Goal: Check status: Check status

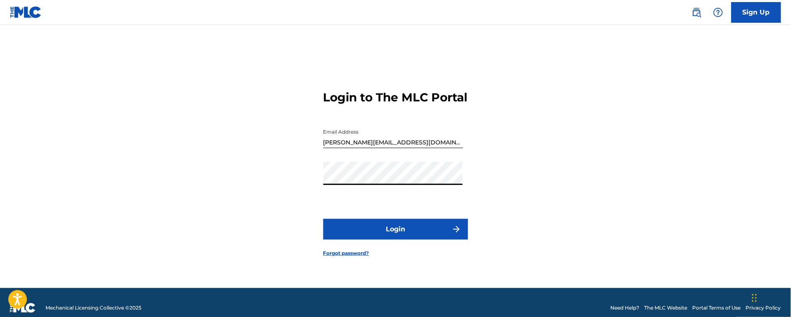
click at [324, 219] on button "Login" at bounding box center [396, 229] width 145 height 21
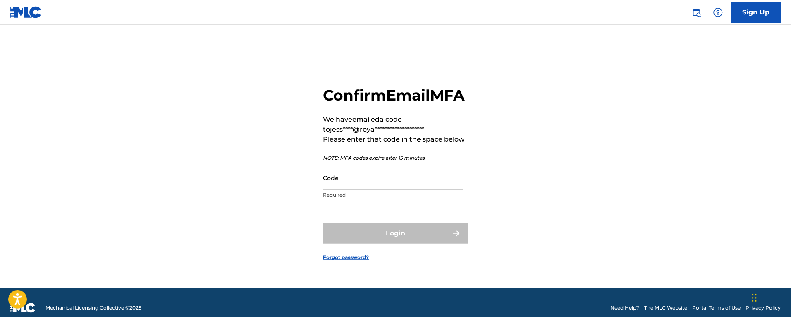
click at [359, 189] on input "Code" at bounding box center [394, 178] width 140 height 24
paste input "256103"
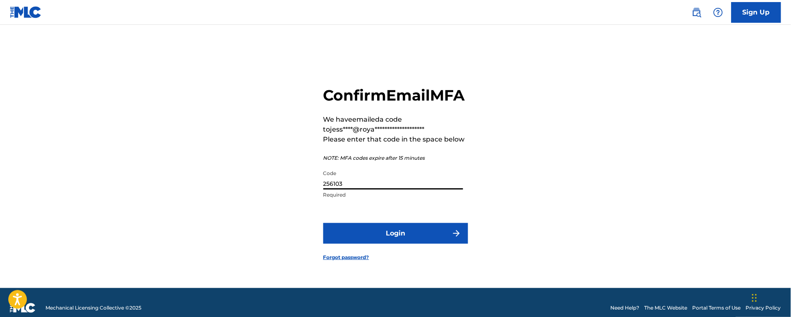
type input "256103"
click at [369, 243] on button "Login" at bounding box center [396, 233] width 145 height 21
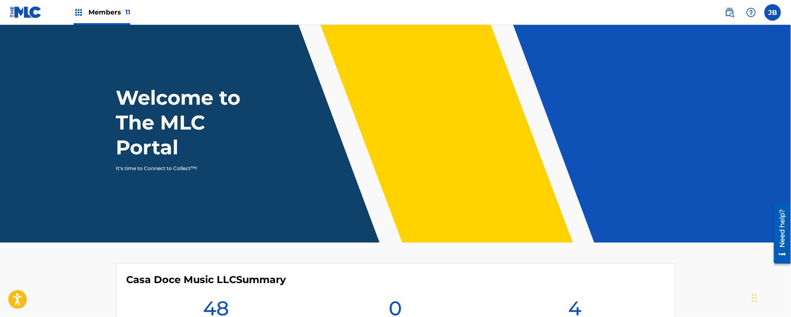
click at [110, 7] on div "Members 11" at bounding box center [102, 12] width 57 height 24
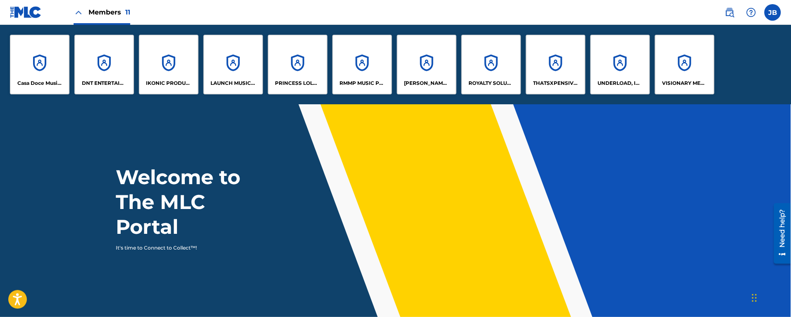
click at [91, 63] on div "DNT ENTERTAINMENT" at bounding box center [104, 65] width 60 height 60
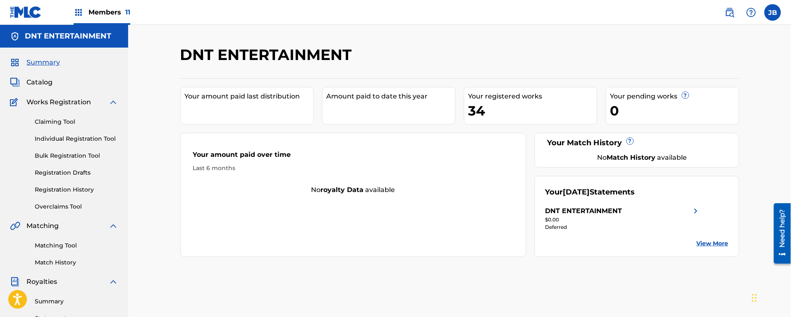
click at [41, 83] on span "Catalog" at bounding box center [39, 82] width 26 height 10
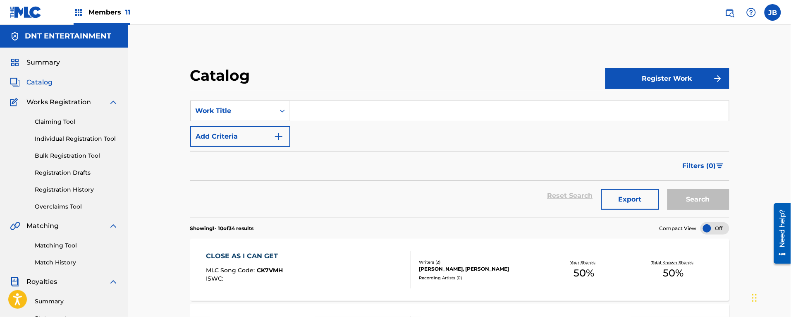
click at [643, 195] on button "Export" at bounding box center [631, 199] width 58 height 21
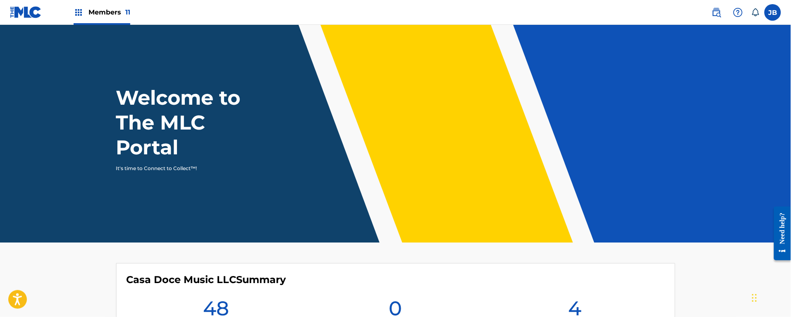
click at [84, 9] on div "Members 11" at bounding box center [102, 12] width 57 height 24
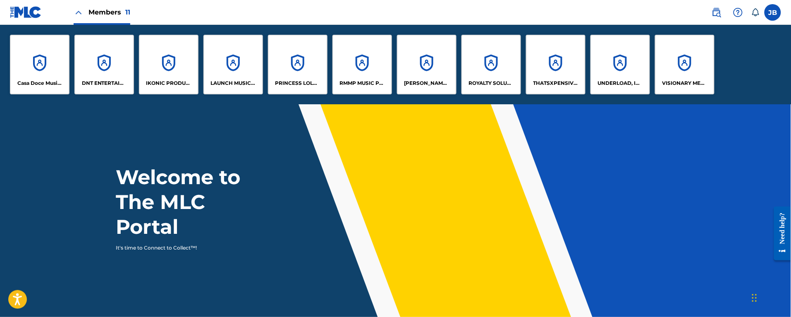
click at [106, 56] on div "DNT ENTERTAINMENT" at bounding box center [104, 65] width 60 height 60
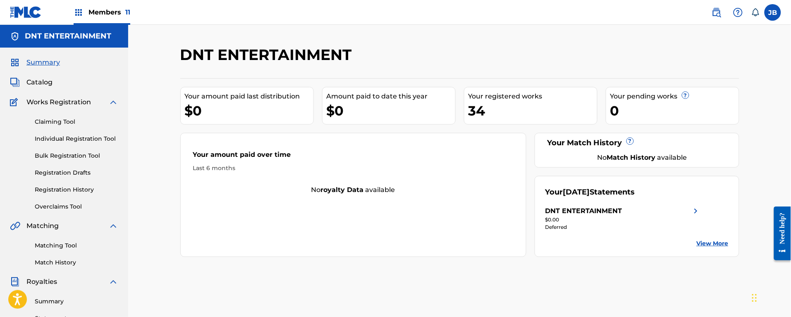
click at [48, 86] on span "Catalog" at bounding box center [39, 82] width 26 height 10
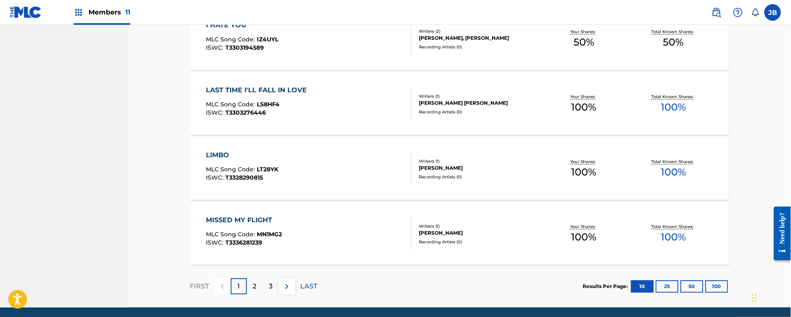
scroll to position [651, 0]
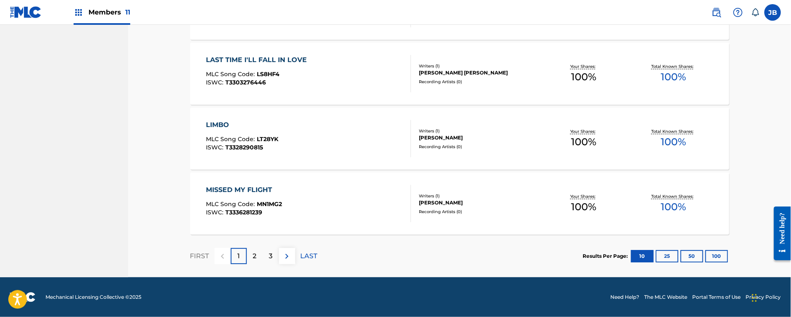
click at [249, 255] on div "2" at bounding box center [255, 256] width 16 height 16
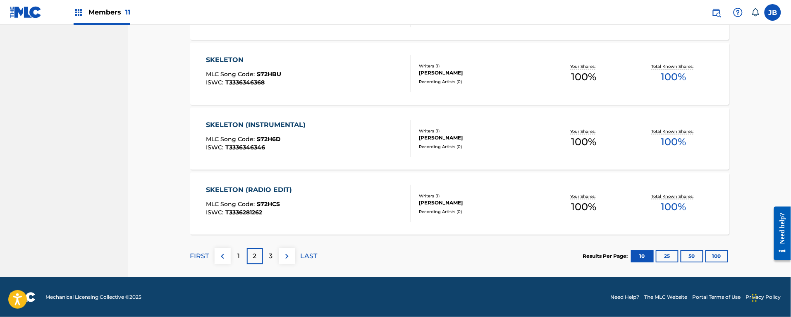
click at [267, 255] on div "3" at bounding box center [271, 256] width 16 height 16
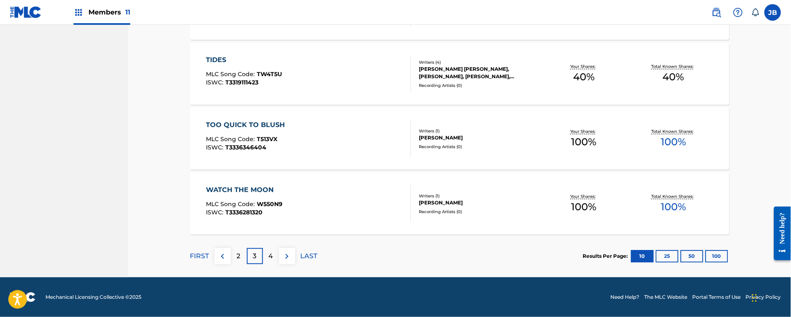
click at [273, 257] on div "4" at bounding box center [271, 256] width 16 height 16
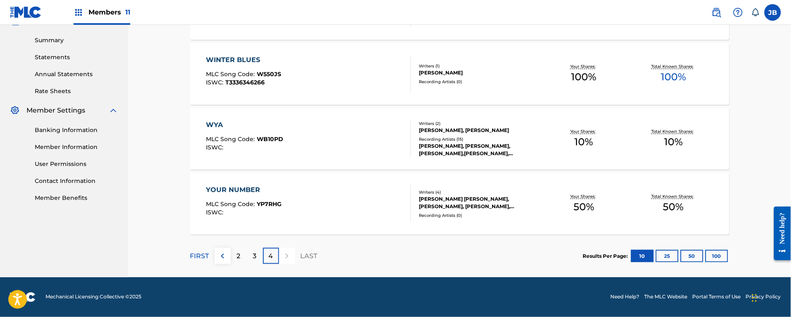
scroll to position [0, 0]
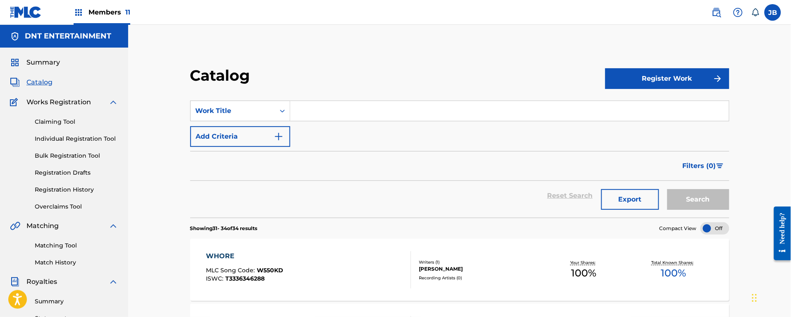
click at [398, 118] on input "Search Form" at bounding box center [509, 111] width 439 height 20
type input "you're ok"
click at [668, 189] on button "Search" at bounding box center [699, 199] width 62 height 21
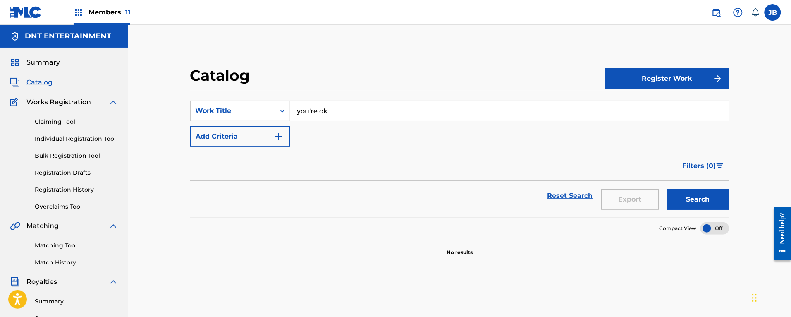
click at [60, 187] on link "Registration History" at bounding box center [77, 189] width 84 height 9
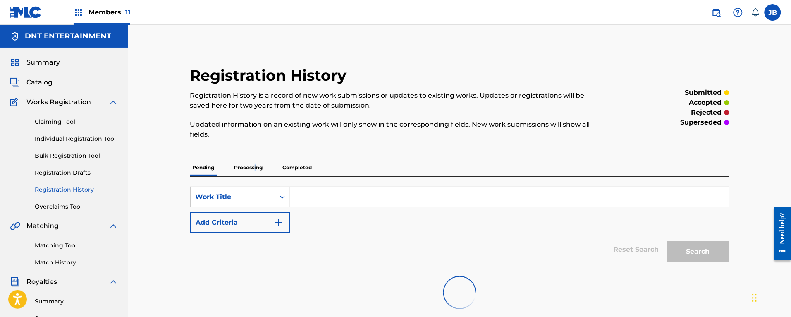
click at [257, 169] on p "Processing" at bounding box center [249, 167] width 34 height 17
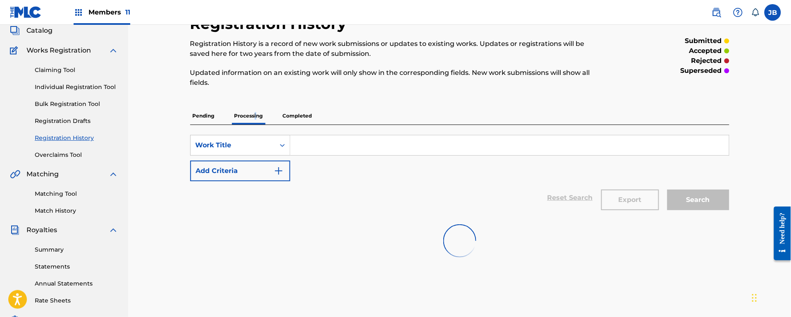
scroll to position [103, 0]
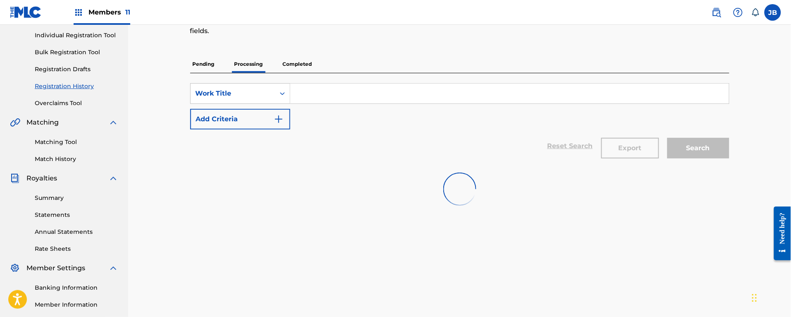
click at [293, 64] on p "Completed" at bounding box center [298, 63] width 34 height 17
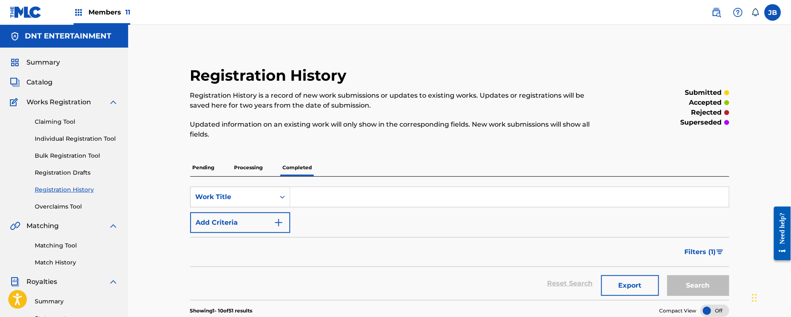
click at [254, 168] on p "Processing" at bounding box center [249, 167] width 34 height 17
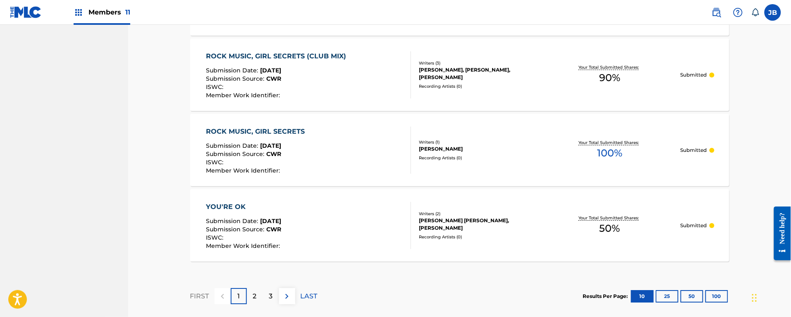
scroll to position [816, 0]
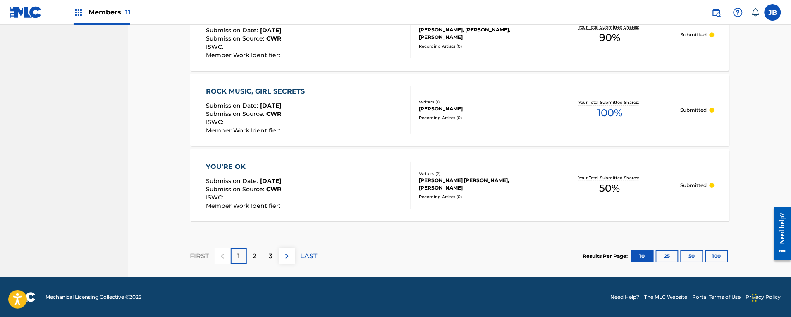
click at [254, 256] on p "2" at bounding box center [255, 256] width 4 height 10
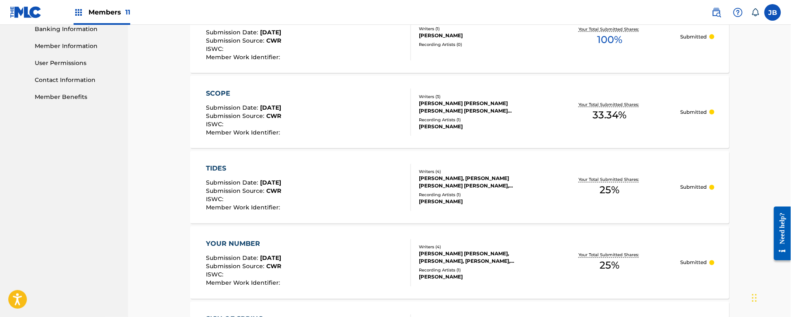
scroll to position [52, 0]
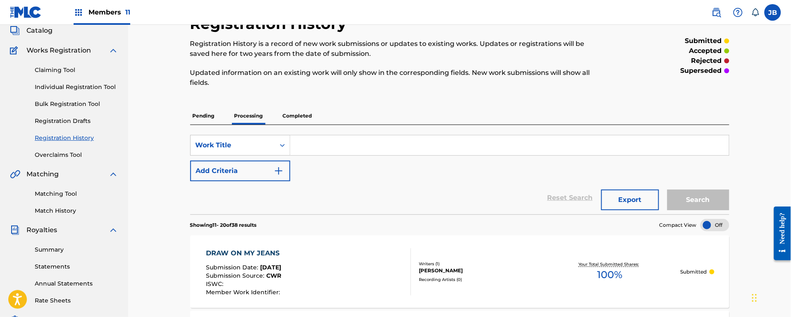
click at [336, 148] on input "Search Form" at bounding box center [509, 145] width 439 height 20
type input "hurricanes"
click at [668, 189] on button "Search" at bounding box center [699, 199] width 62 height 21
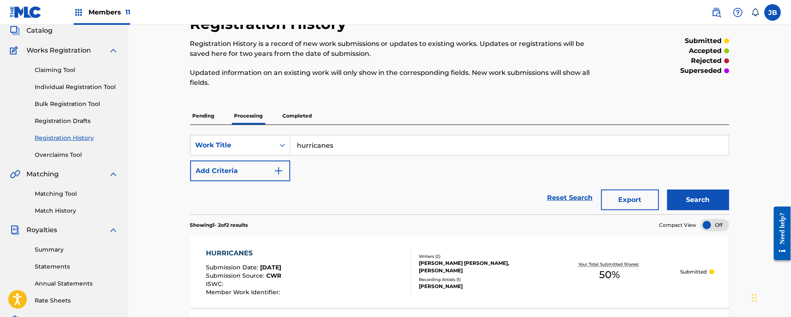
click at [218, 119] on div "Pending Processing Completed" at bounding box center [459, 115] width 539 height 17
click at [201, 125] on div "SearchWithCriteria2e44c423-38f5-4720-b310-1d7a320fe530 Work Title hurricanes Ad…" at bounding box center [459, 169] width 539 height 89
click at [202, 119] on p "Pending" at bounding box center [203, 115] width 27 height 17
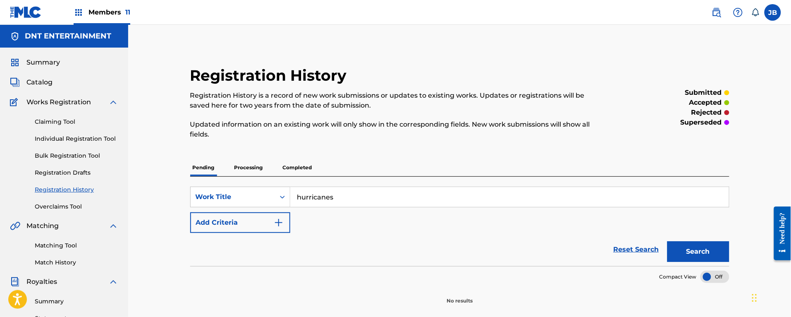
scroll to position [103, 0]
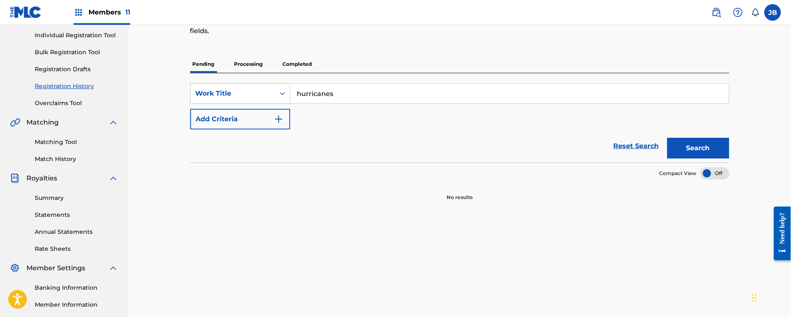
click at [256, 63] on p "Processing" at bounding box center [249, 63] width 34 height 17
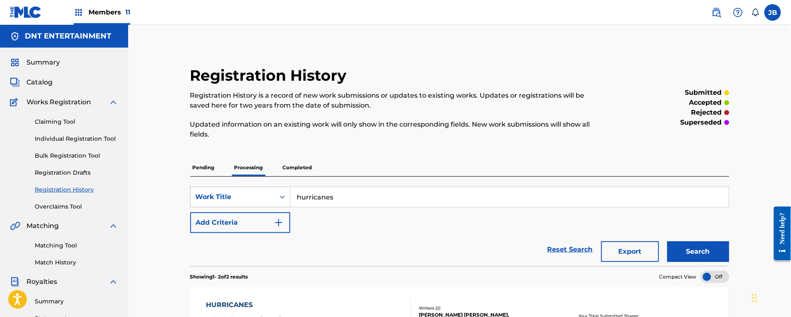
scroll to position [103, 0]
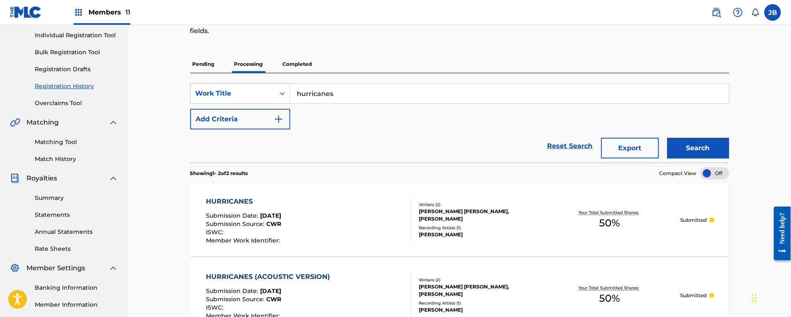
click at [376, 210] on div "HURRICANES Submission Date : Jul 20, 2025 Submission Source : CWR ISWC : Member…" at bounding box center [308, 220] width 205 height 47
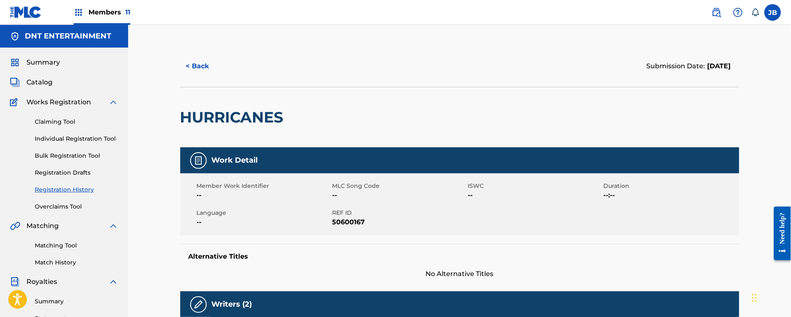
click at [193, 68] on button "< Back" at bounding box center [205, 66] width 50 height 21
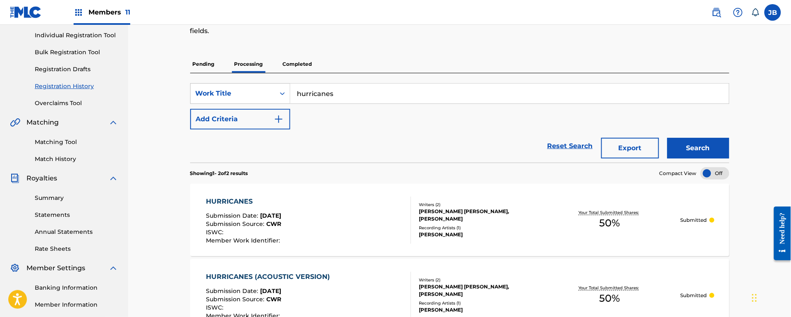
click at [300, 61] on p "Completed" at bounding box center [298, 63] width 34 height 17
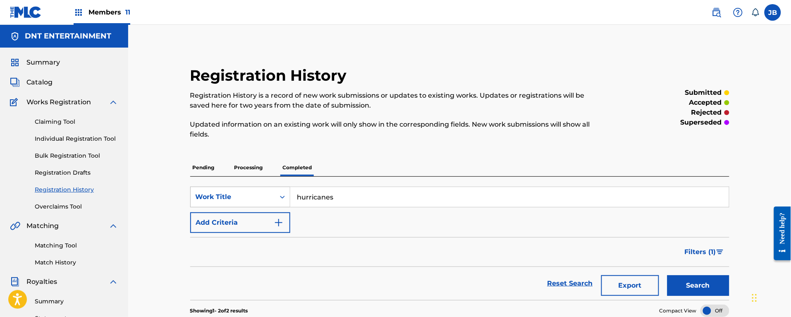
drag, startPoint x: 350, startPoint y: 192, endPoint x: 256, endPoint y: 198, distance: 94.9
click at [256, 198] on div "SearchWithCriteria2e44c423-38f5-4720-b310-1d7a320fe530 Work Title hurricanes" at bounding box center [459, 197] width 539 height 21
click at [668, 275] on button "Search" at bounding box center [699, 285] width 62 height 21
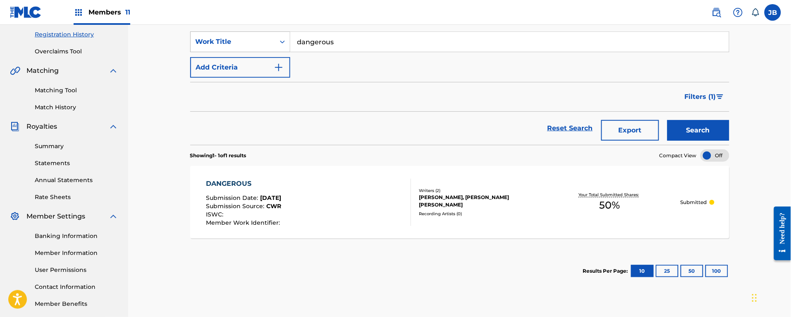
drag, startPoint x: 351, startPoint y: 44, endPoint x: 274, endPoint y: 46, distance: 76.6
click at [274, 46] on div "SearchWithCriteria2e44c423-38f5-4720-b310-1d7a320fe530 Work Title dangerous" at bounding box center [459, 41] width 539 height 21
click at [668, 120] on button "Search" at bounding box center [699, 130] width 62 height 21
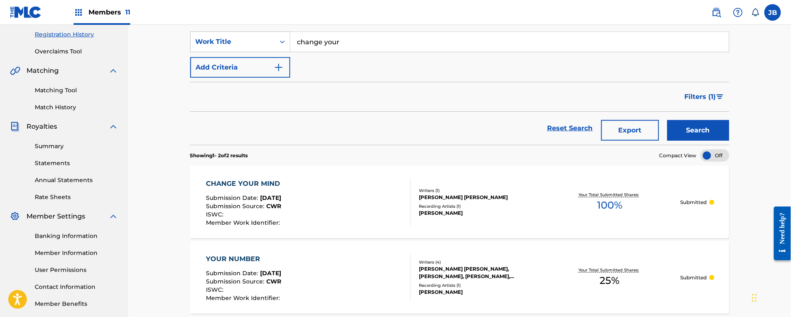
scroll to position [0, 0]
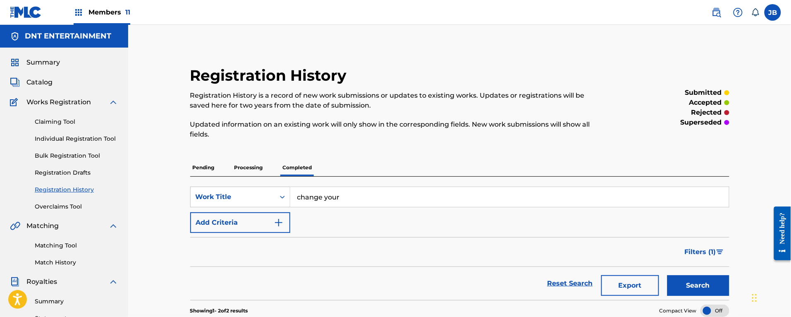
click at [263, 216] on div "SearchWithCriteria2e44c423-38f5-4720-b310-1d7a320fe530 Work Title change your A…" at bounding box center [459, 210] width 539 height 46
type input "you're ok"
click at [668, 275] on button "Search" at bounding box center [699, 285] width 62 height 21
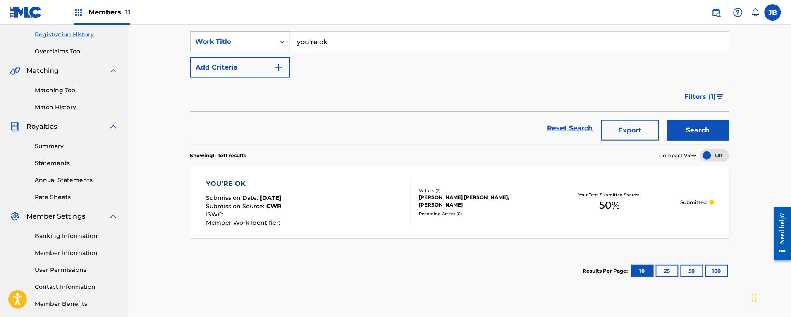
click at [326, 190] on div "YOU'RE OK Submission Date : Jul 20, 2025 Submission Source : CWR ISWC : Member …" at bounding box center [308, 202] width 205 height 47
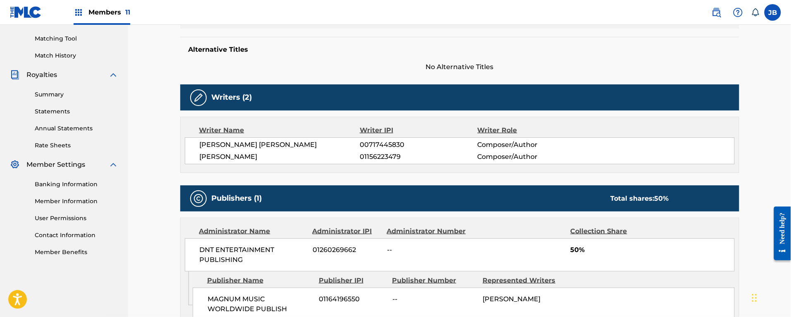
scroll to position [354, 0]
